Goal: Transaction & Acquisition: Purchase product/service

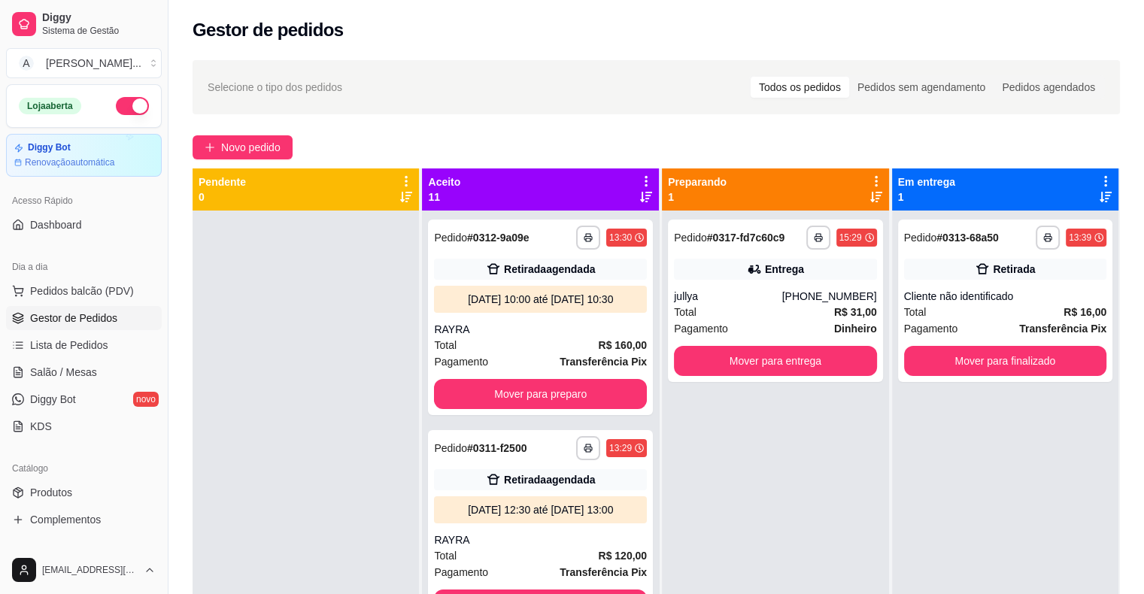
scroll to position [42, 0]
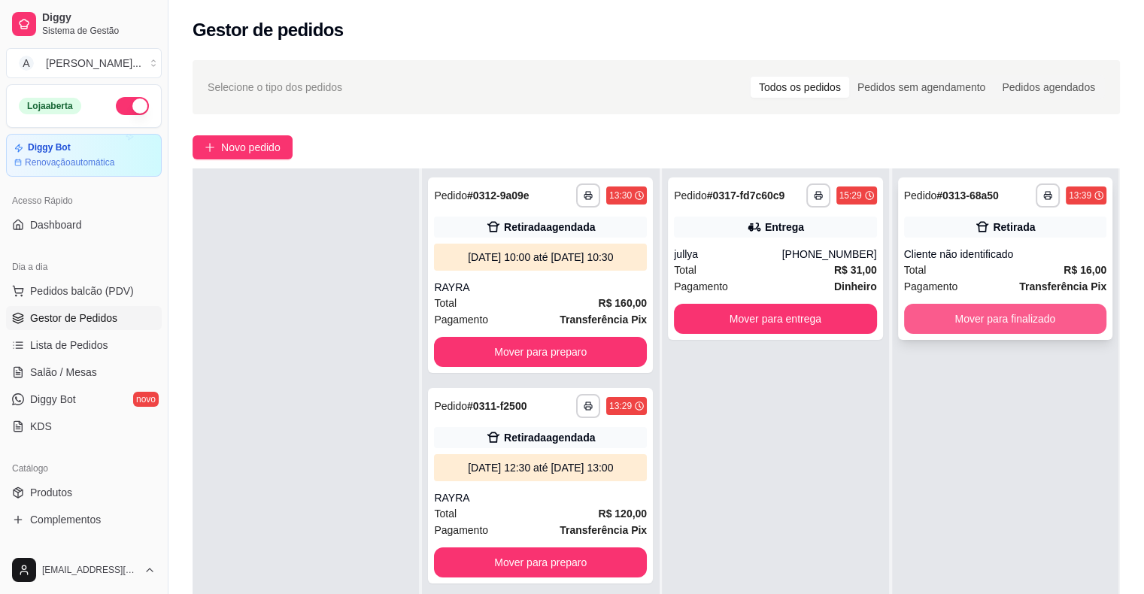
click at [1028, 311] on button "Mover para finalizado" at bounding box center [1005, 319] width 202 height 30
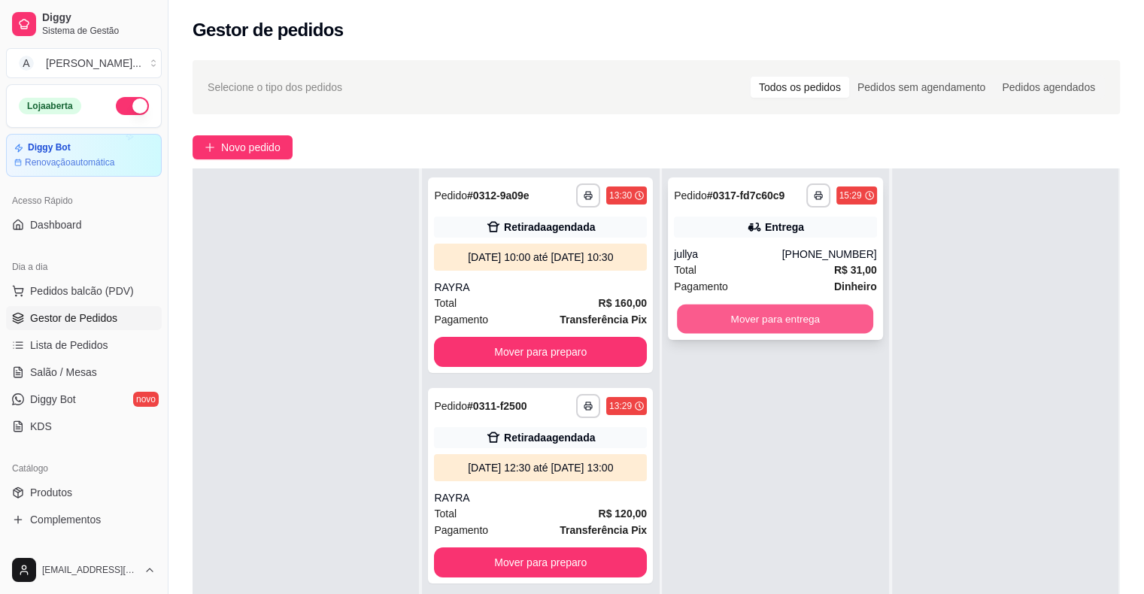
click at [763, 320] on button "Mover para entrega" at bounding box center [775, 319] width 196 height 29
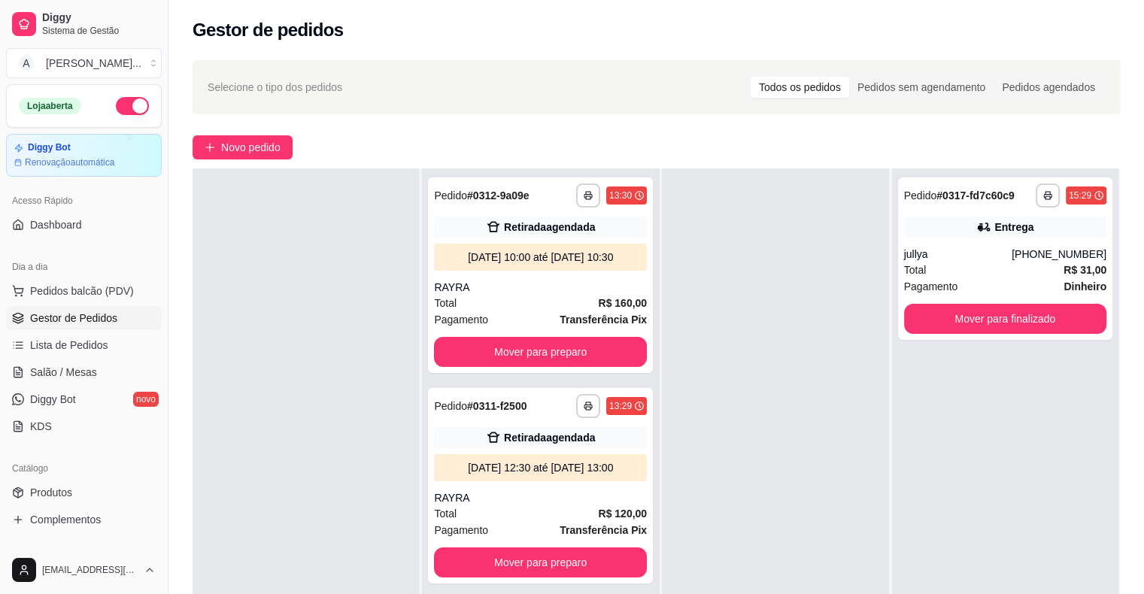
click at [262, 164] on div "**********" at bounding box center [655, 415] width 975 height 729
click at [262, 153] on span "Novo pedido" at bounding box center [250, 147] width 59 height 17
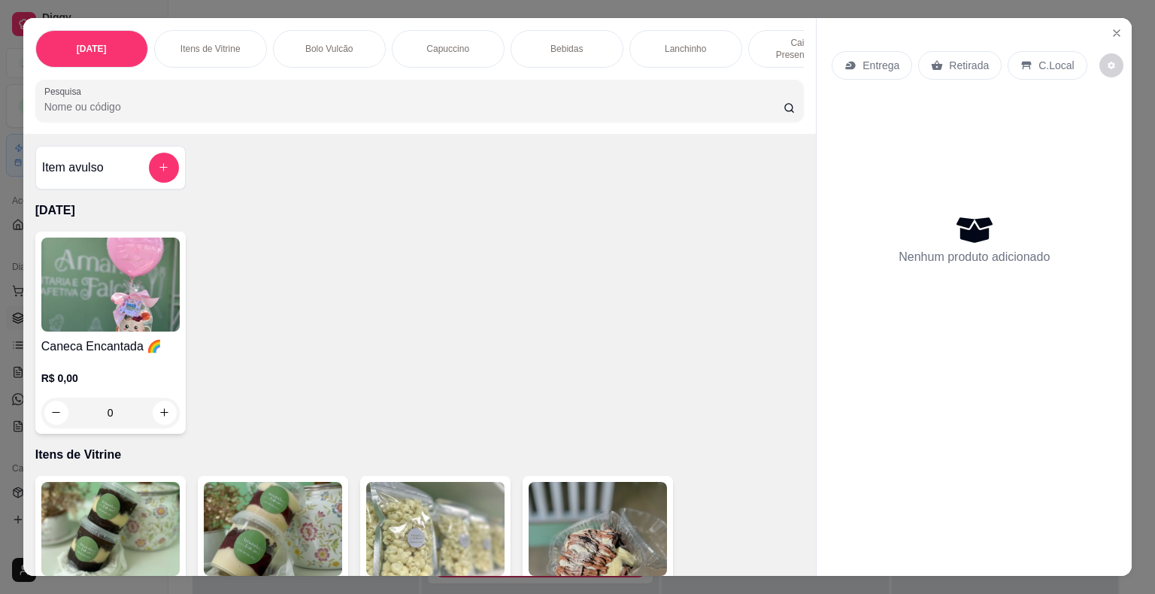
click at [152, 398] on div "0" at bounding box center [110, 413] width 138 height 30
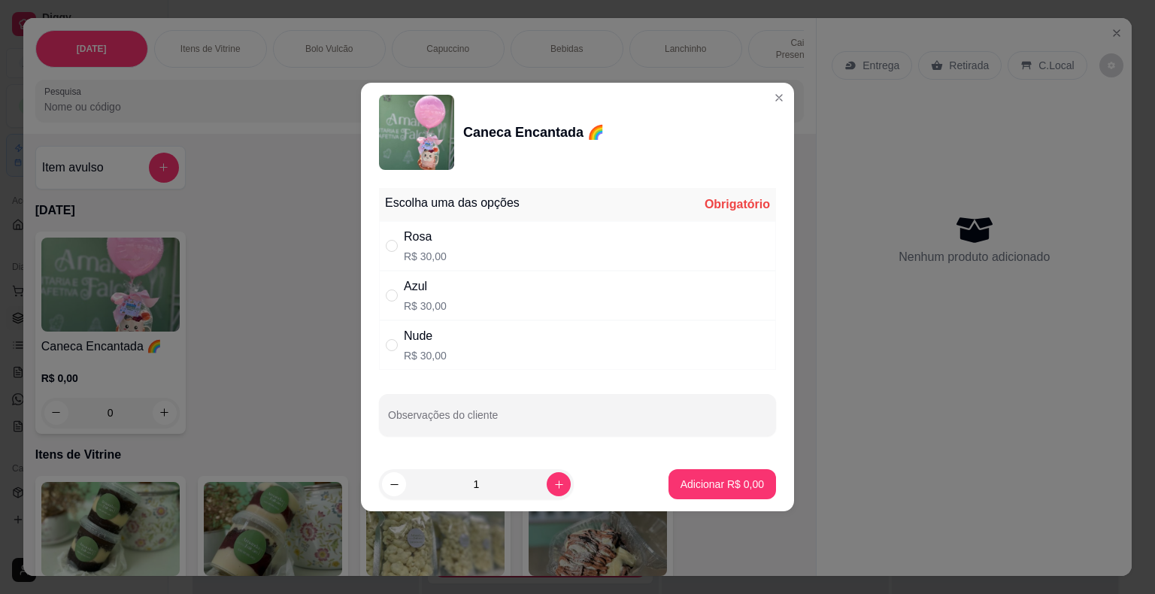
click at [440, 253] on p "R$ 30,00" at bounding box center [425, 256] width 43 height 15
radio input "true"
click at [687, 489] on p "Adicionar R$ 30,00" at bounding box center [719, 484] width 89 height 15
type input "1"
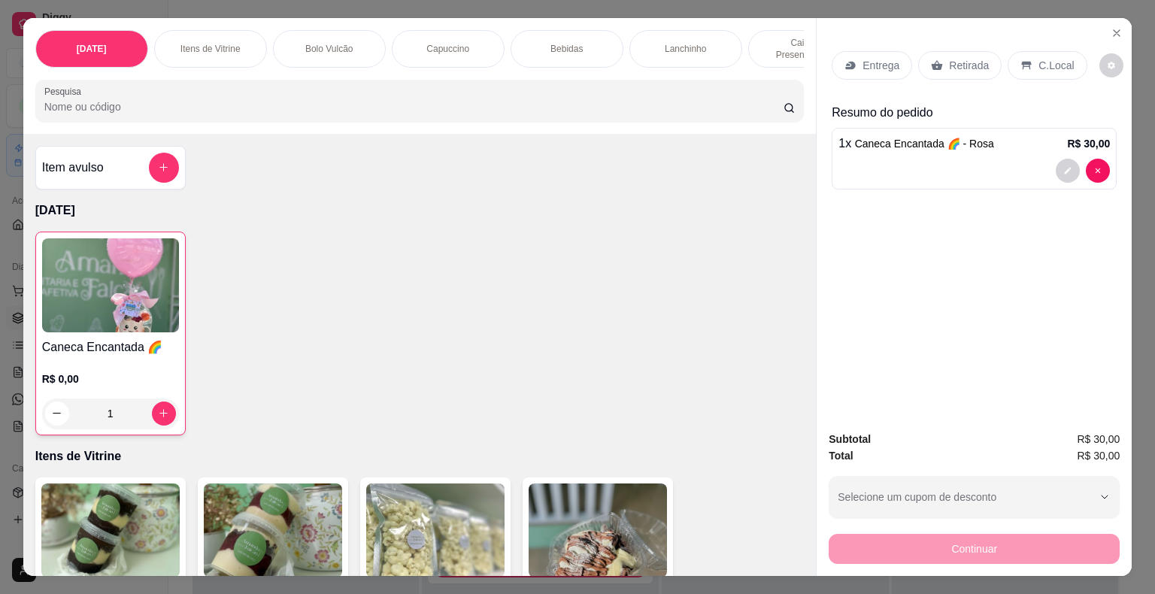
click at [156, 405] on div "1" at bounding box center [110, 414] width 137 height 30
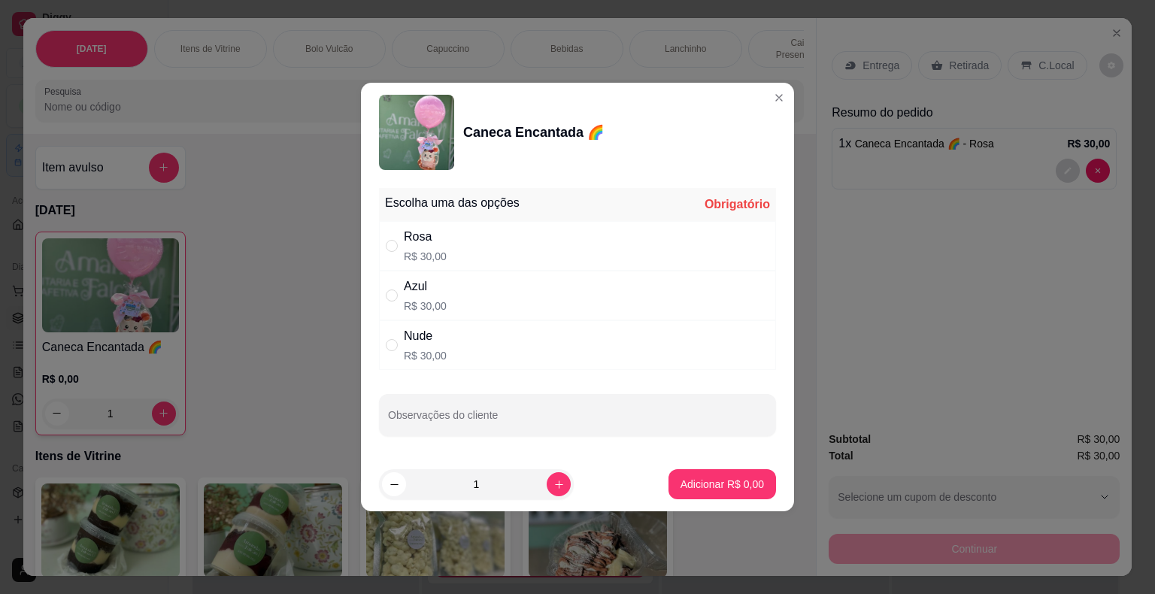
click at [407, 338] on div "Nude" at bounding box center [425, 336] width 43 height 18
radio input "true"
click at [502, 435] on div "Escolha uma das opções Completo Rosa R$ 30,00 Azul R$ 30,00 Nude R$ 30,00 Obser…" at bounding box center [577, 319] width 433 height 275
click at [504, 423] on input "Observações do cliente" at bounding box center [577, 421] width 379 height 15
type input "balão rosa"
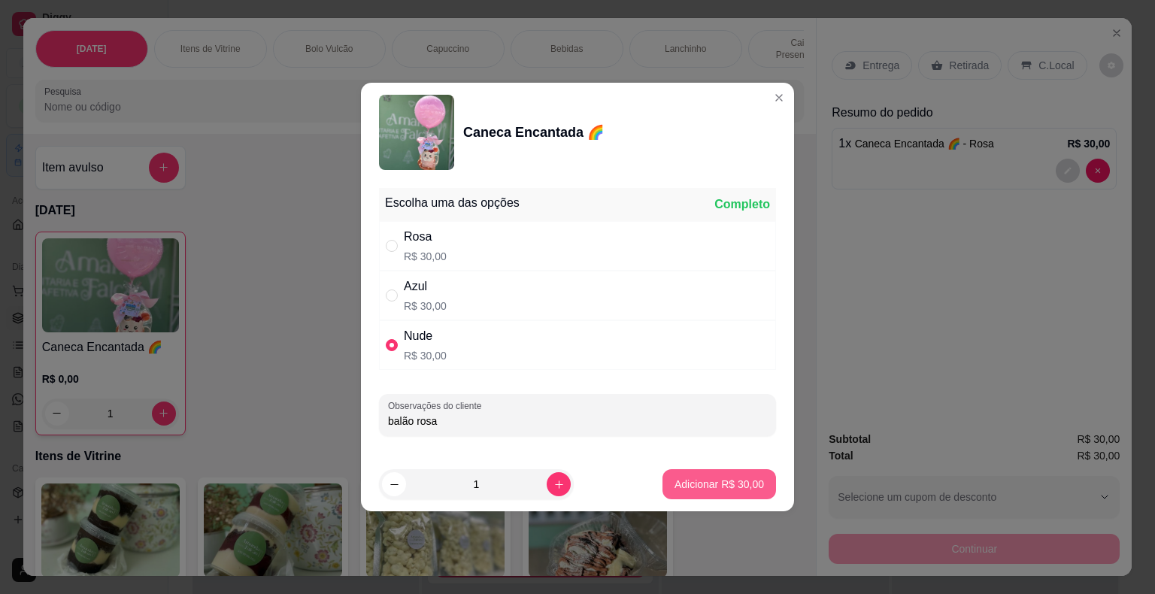
click at [740, 490] on p "Adicionar R$ 30,00" at bounding box center [719, 484] width 89 height 15
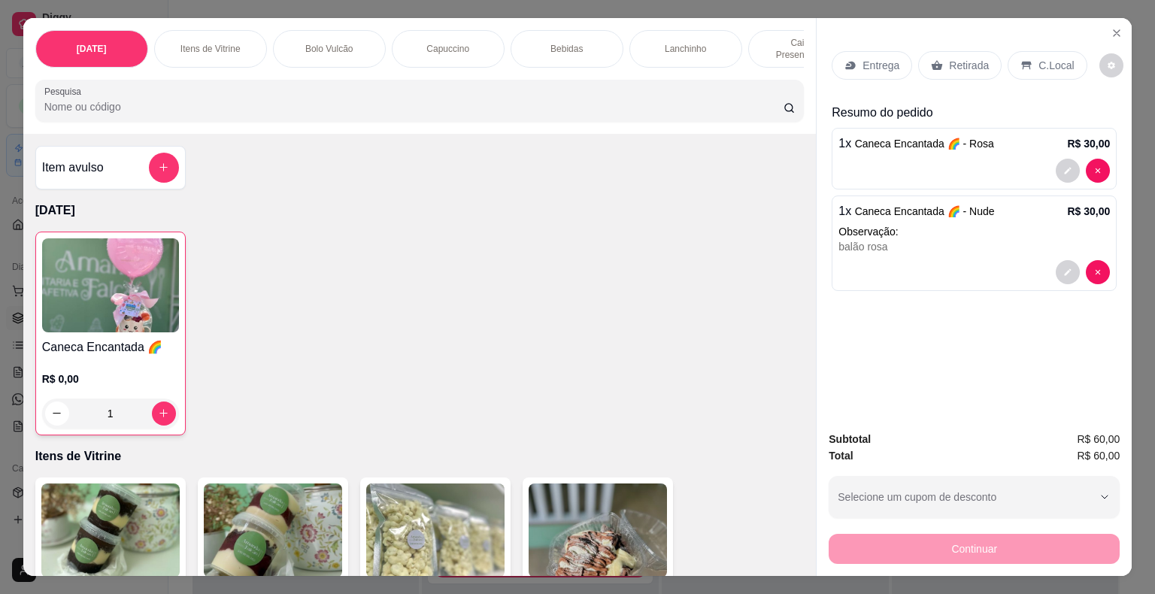
click at [975, 58] on p "Retirada" at bounding box center [969, 65] width 40 height 15
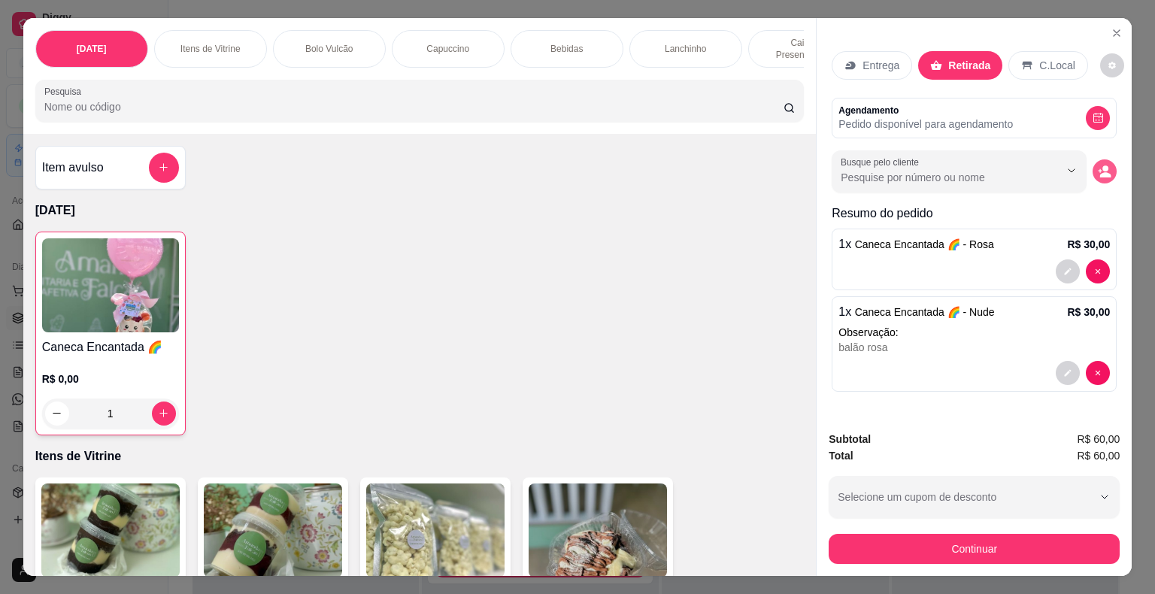
click at [1104, 172] on icon "decrease-product-quantity" at bounding box center [1105, 174] width 11 height 5
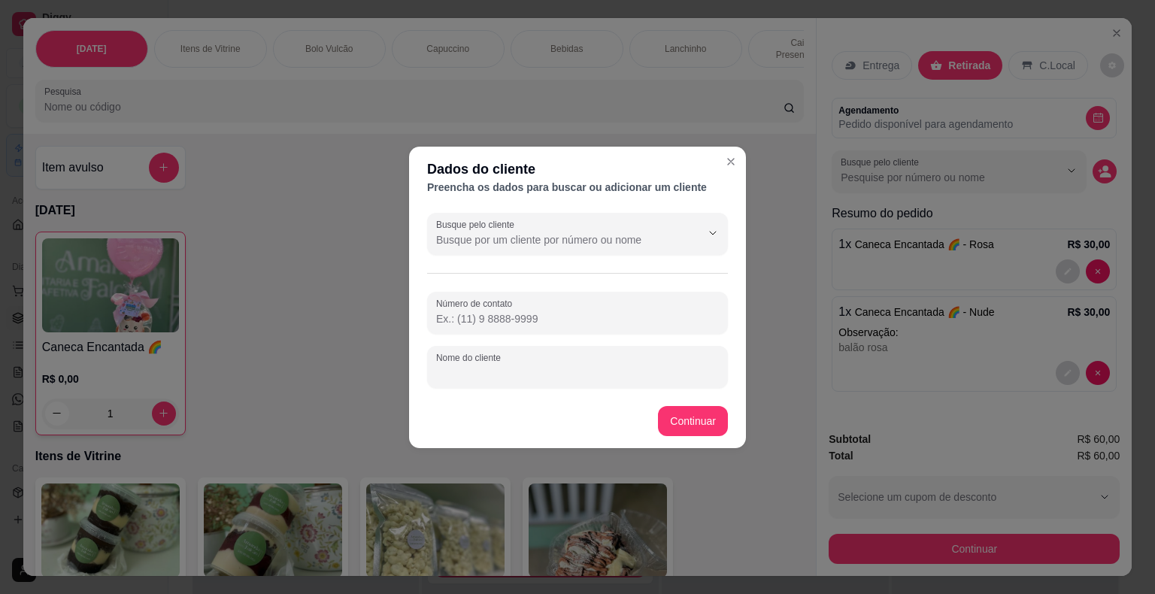
click at [518, 377] on input "Nome do cliente" at bounding box center [577, 372] width 283 height 15
type input "kananda"
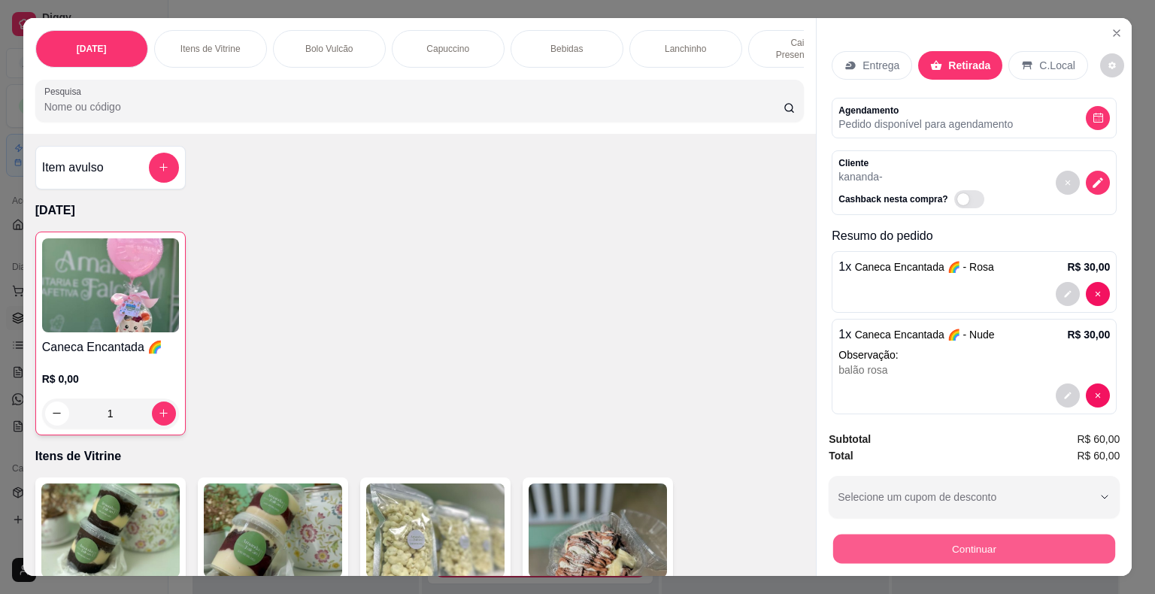
click at [1061, 540] on button "Continuar" at bounding box center [974, 549] width 282 height 29
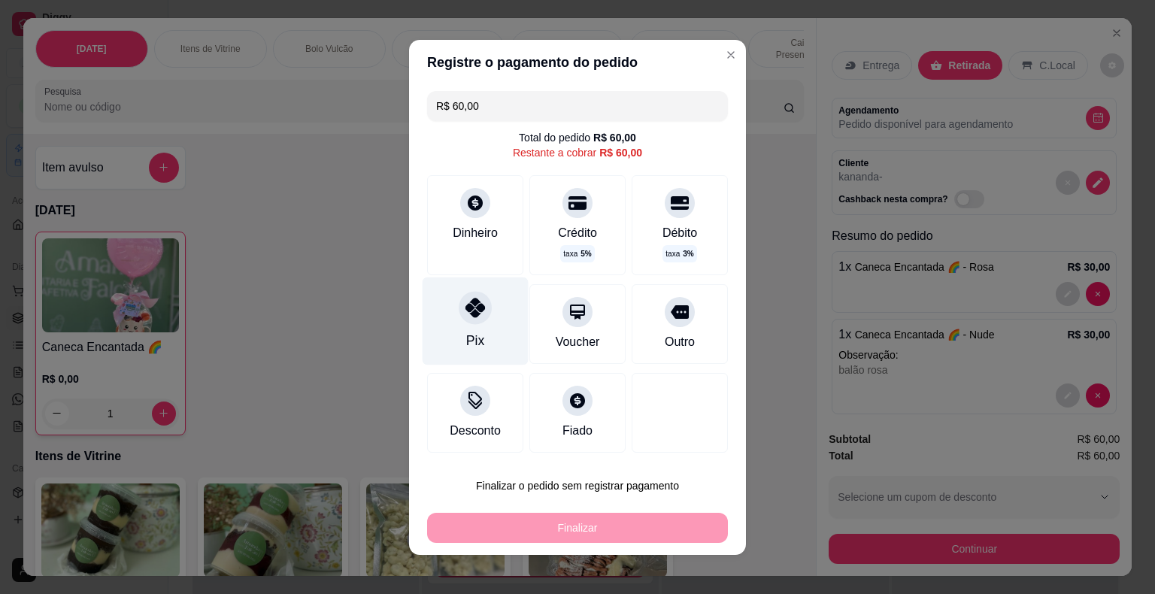
click at [471, 322] on div at bounding box center [475, 307] width 33 height 33
type input "R$ 0,00"
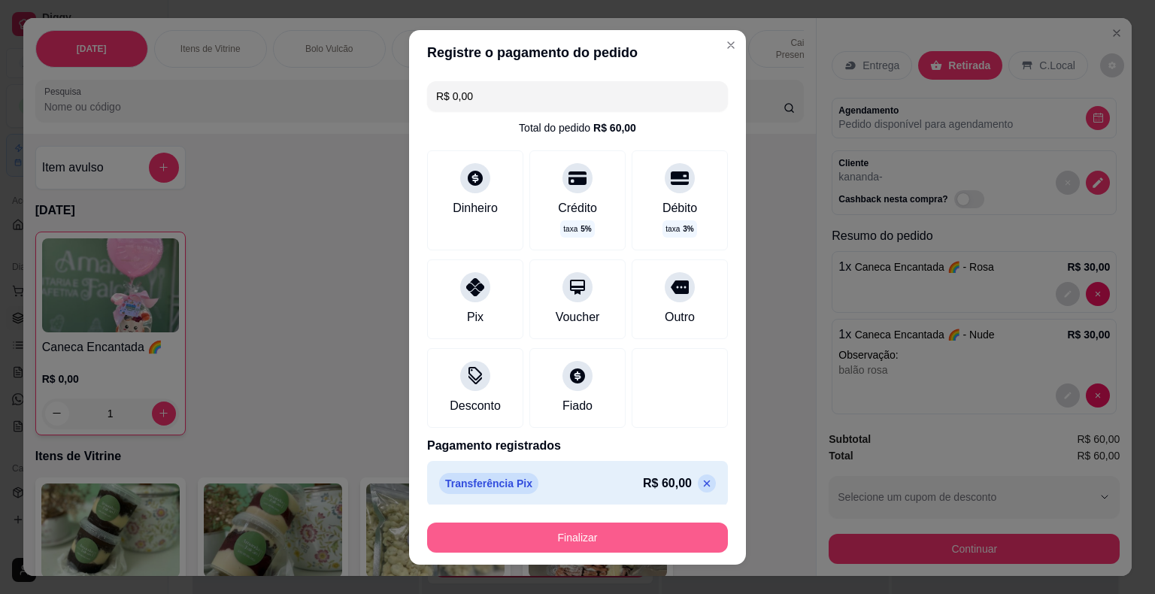
click at [684, 529] on button "Finalizar" at bounding box center [577, 538] width 301 height 30
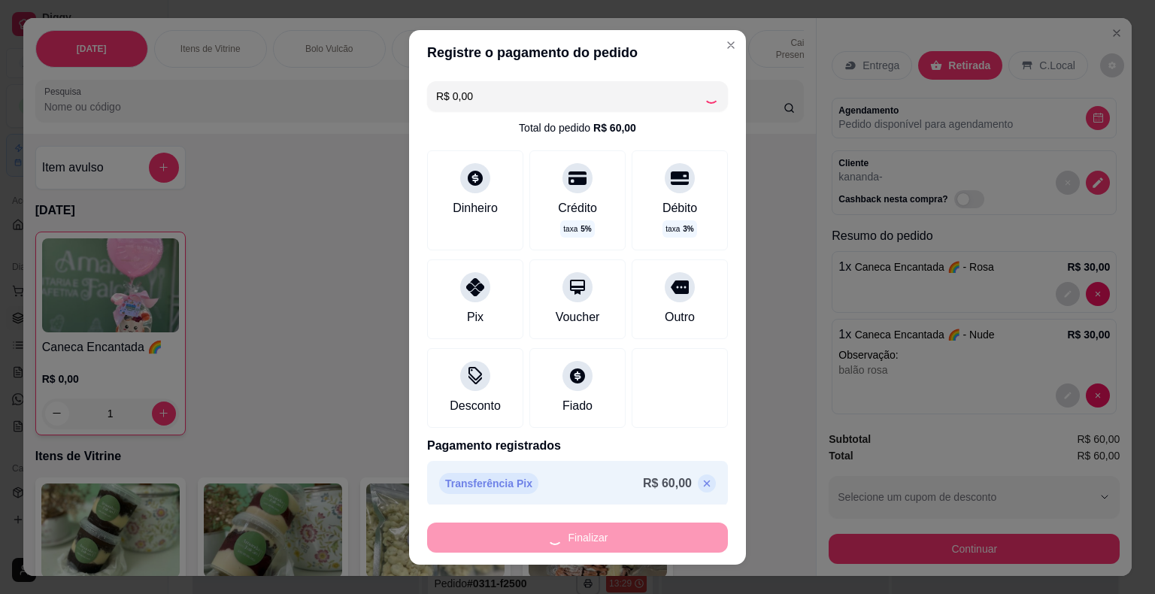
type input "0"
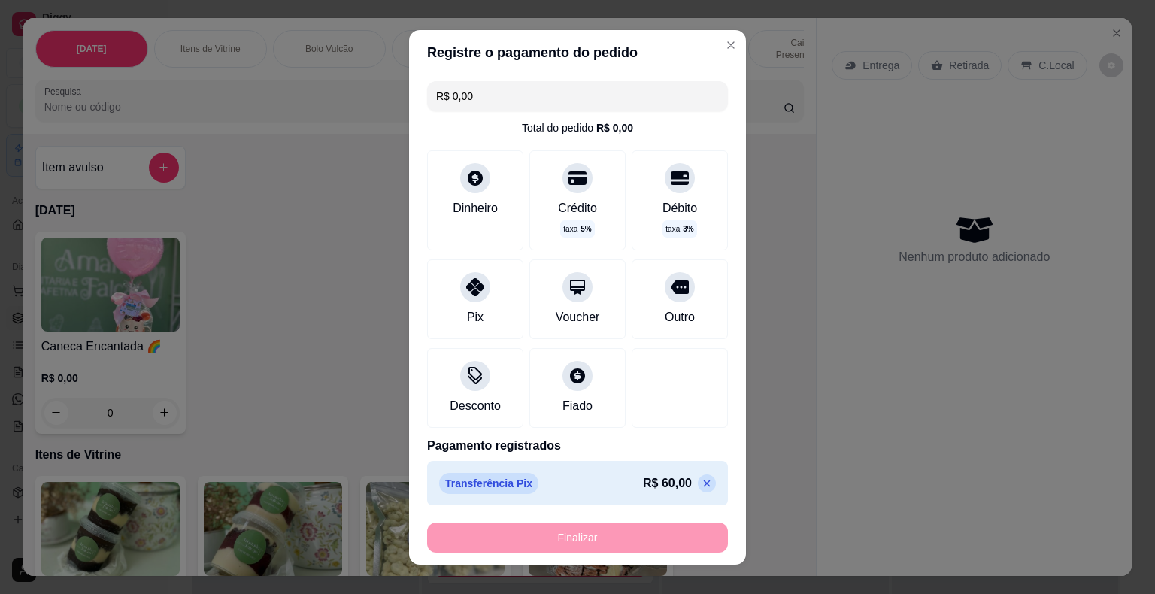
type input "-R$ 60,00"
